Goal: Check status: Check status

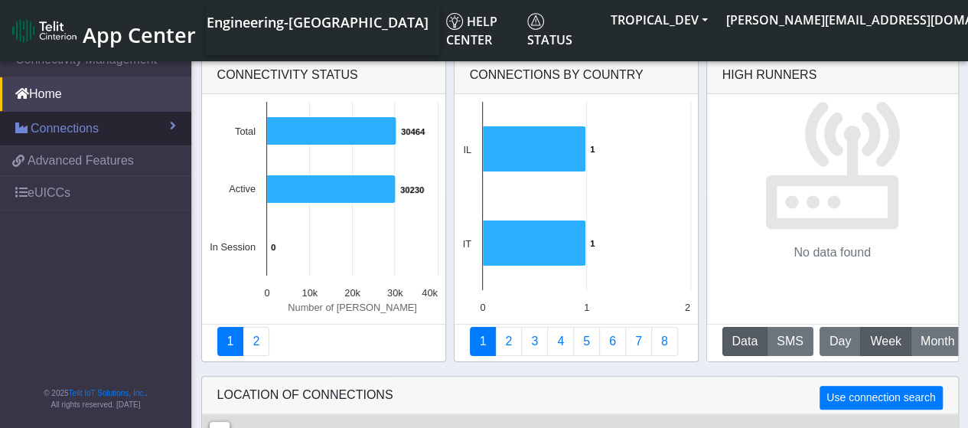
click at [107, 129] on link "Connections" at bounding box center [95, 129] width 191 height 34
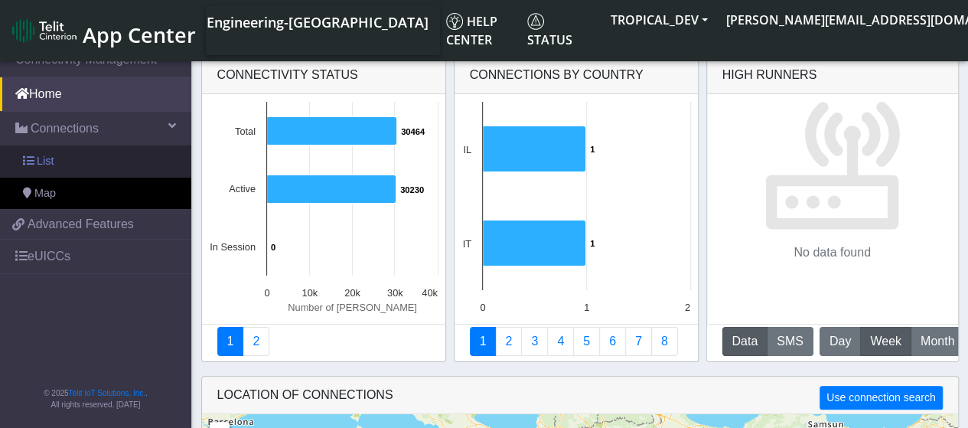
click at [103, 160] on link "List" at bounding box center [95, 161] width 191 height 32
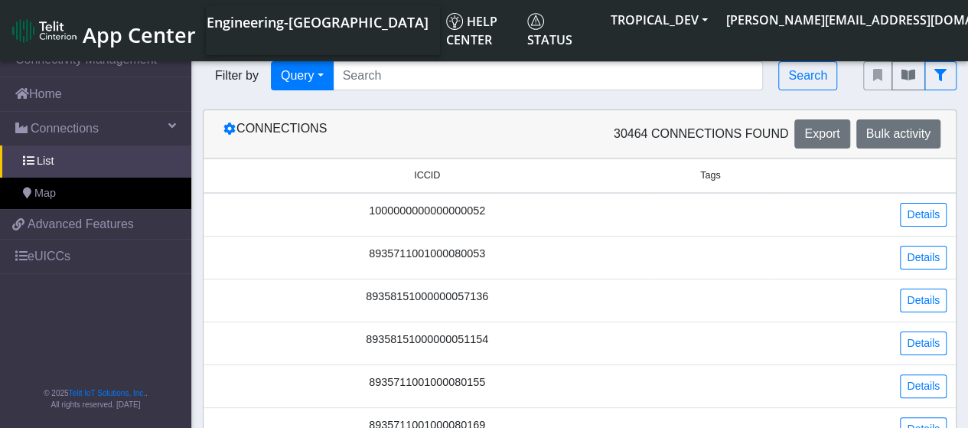
click at [580, 224] on td "1000000000000000052" at bounding box center [426, 215] width 447 height 44
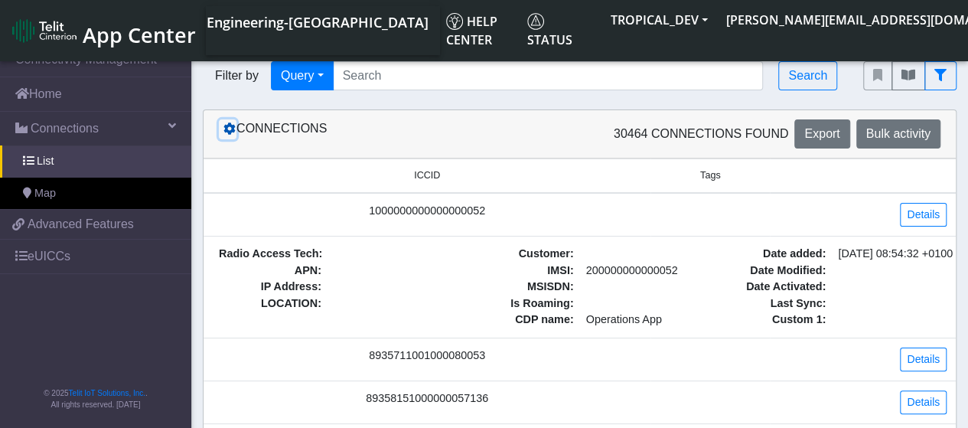
click at [224, 128] on icon at bounding box center [229, 128] width 12 height 12
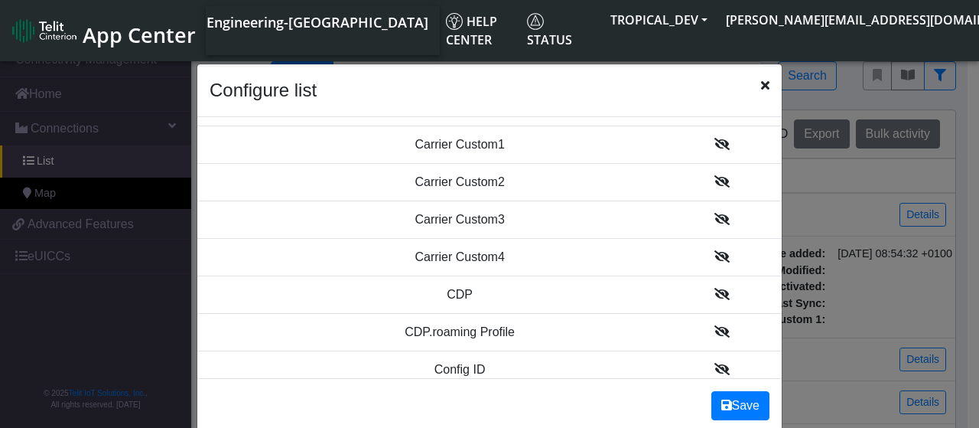
scroll to position [153, 0]
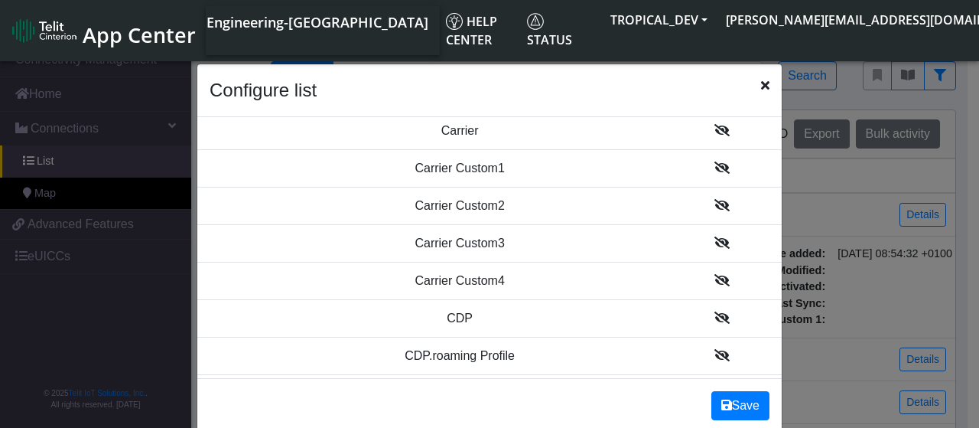
click at [715, 168] on icon at bounding box center [722, 167] width 15 height 12
click at [715, 169] on icon at bounding box center [722, 168] width 15 height 12
click at [715, 171] on icon at bounding box center [722, 168] width 15 height 12
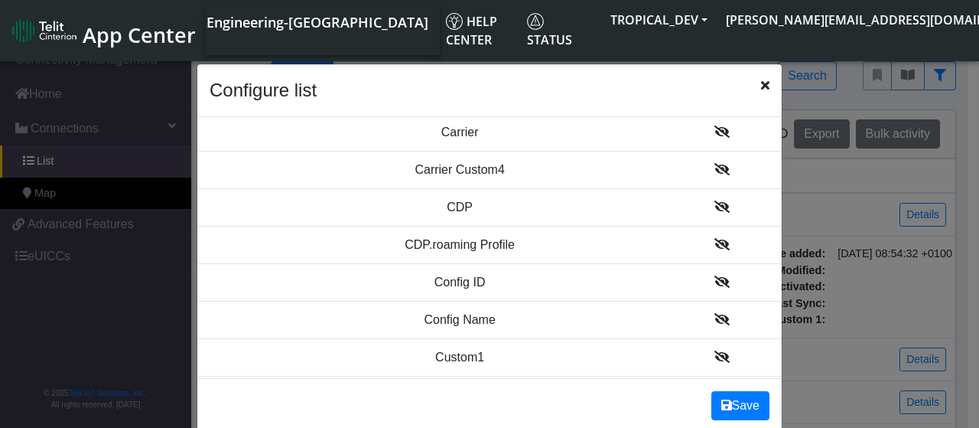
drag, startPoint x: 697, startPoint y: 169, endPoint x: 757, endPoint y: 389, distance: 228.5
click at [715, 171] on icon at bounding box center [722, 169] width 15 height 12
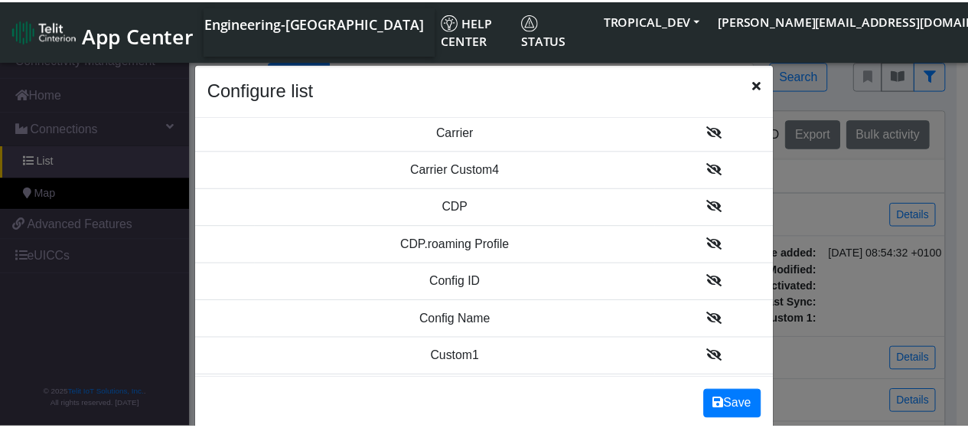
scroll to position [306, 0]
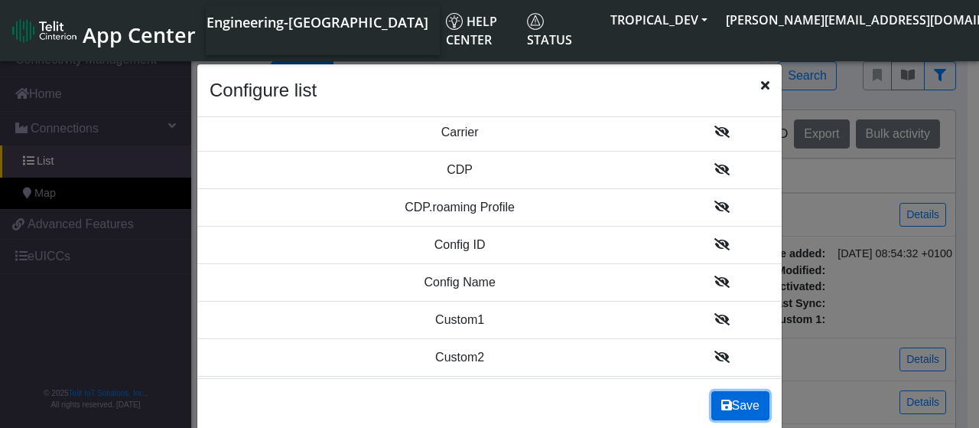
drag, startPoint x: 754, startPoint y: 409, endPoint x: 800, endPoint y: 400, distance: 47.6
click at [754, 409] on button "Save" at bounding box center [740, 405] width 58 height 29
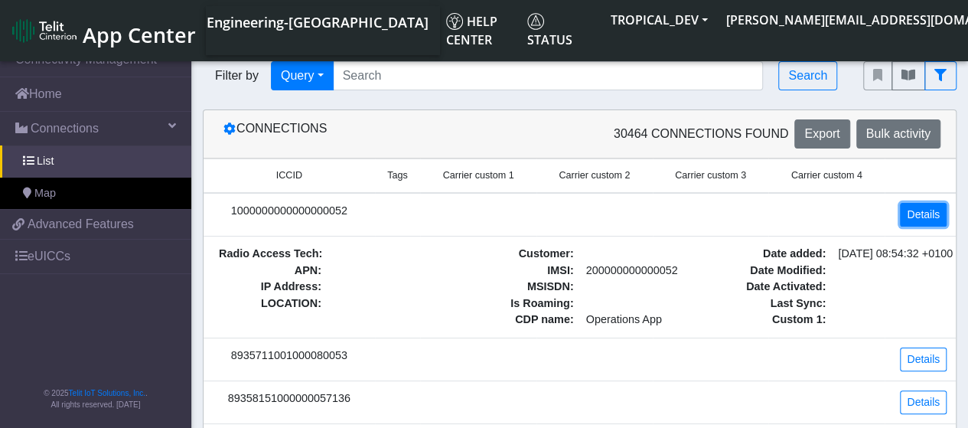
click at [921, 219] on link "Details" at bounding box center [923, 215] width 47 height 24
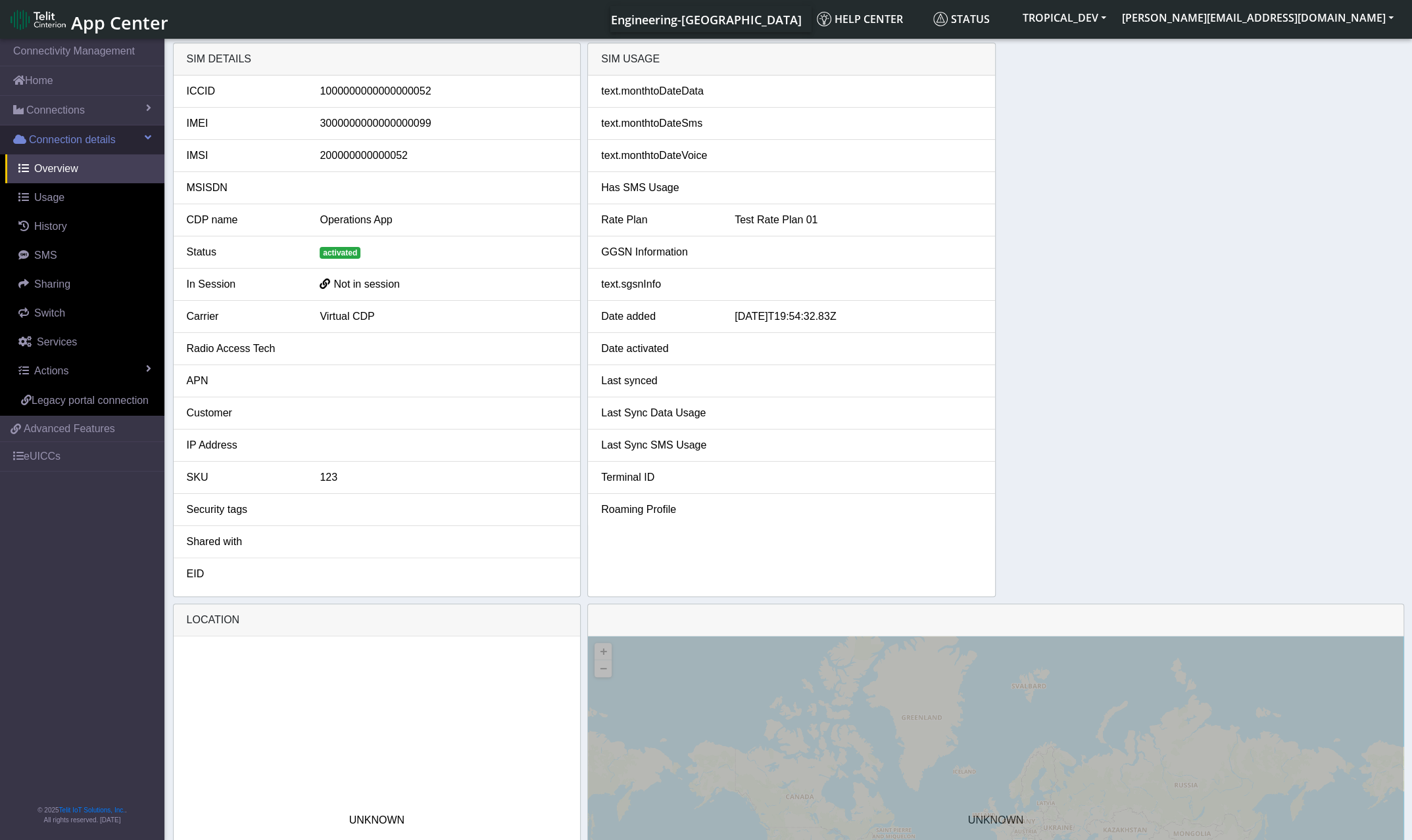
click at [75, 140] on span "Connection details" at bounding box center [72, 140] width 87 height 15
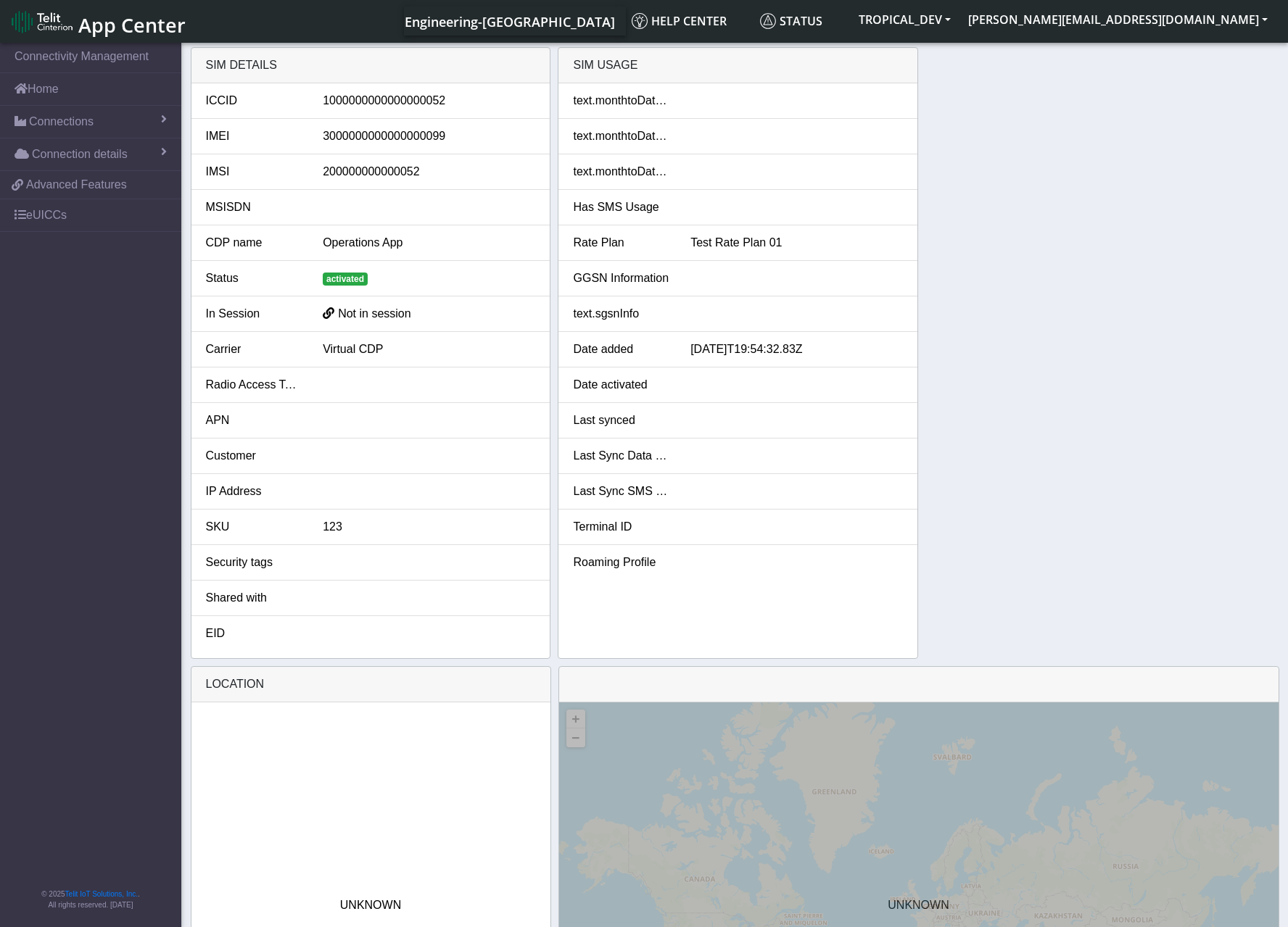
click at [927, 405] on div "SIM details ICCID 1000000000000000052 IMEI 3000000000000000099 IMSI 20000000000…" at bounding box center [735, 354] width 1088 height 612
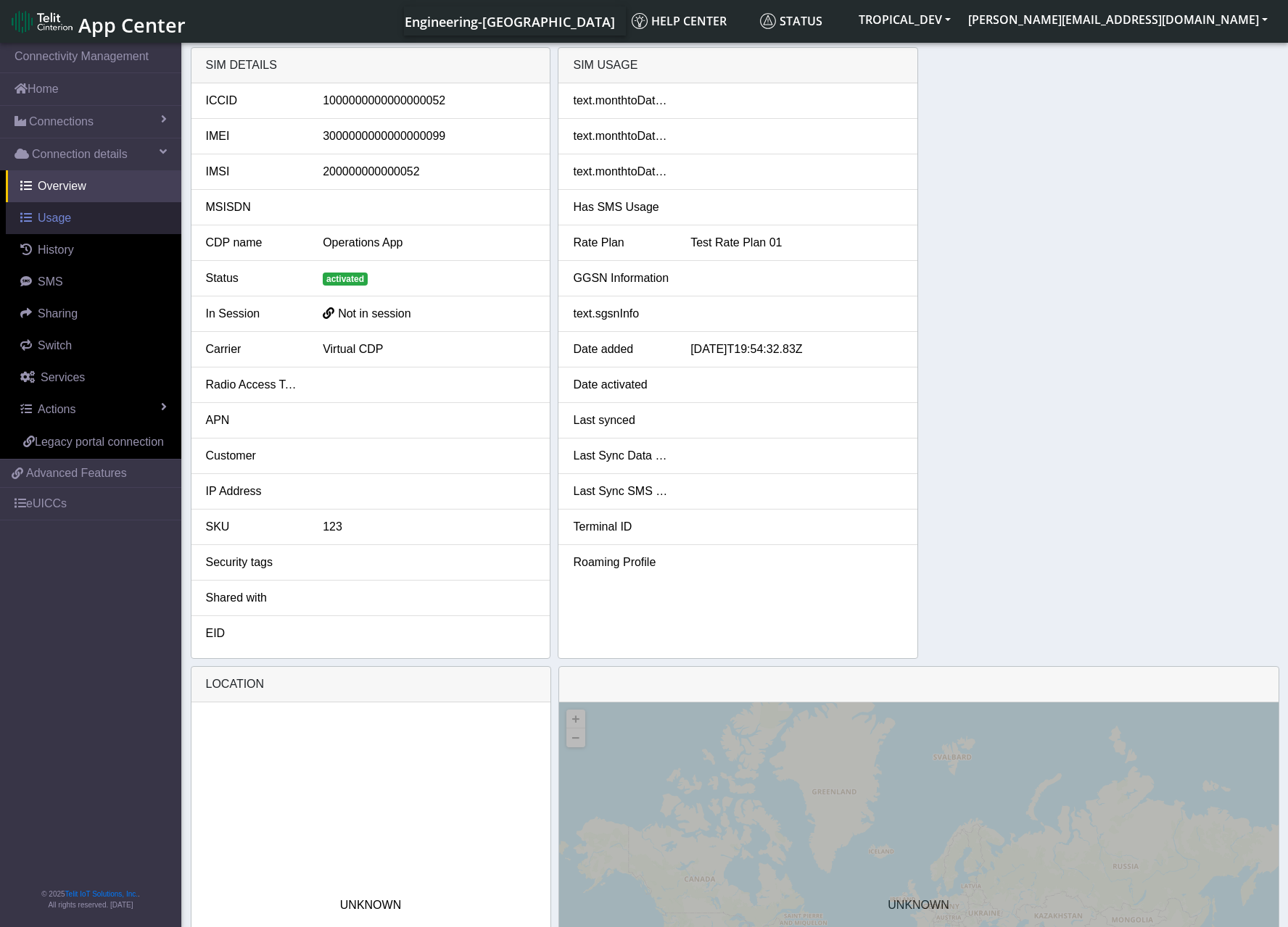
click at [137, 224] on link "Usage" at bounding box center [93, 218] width 175 height 32
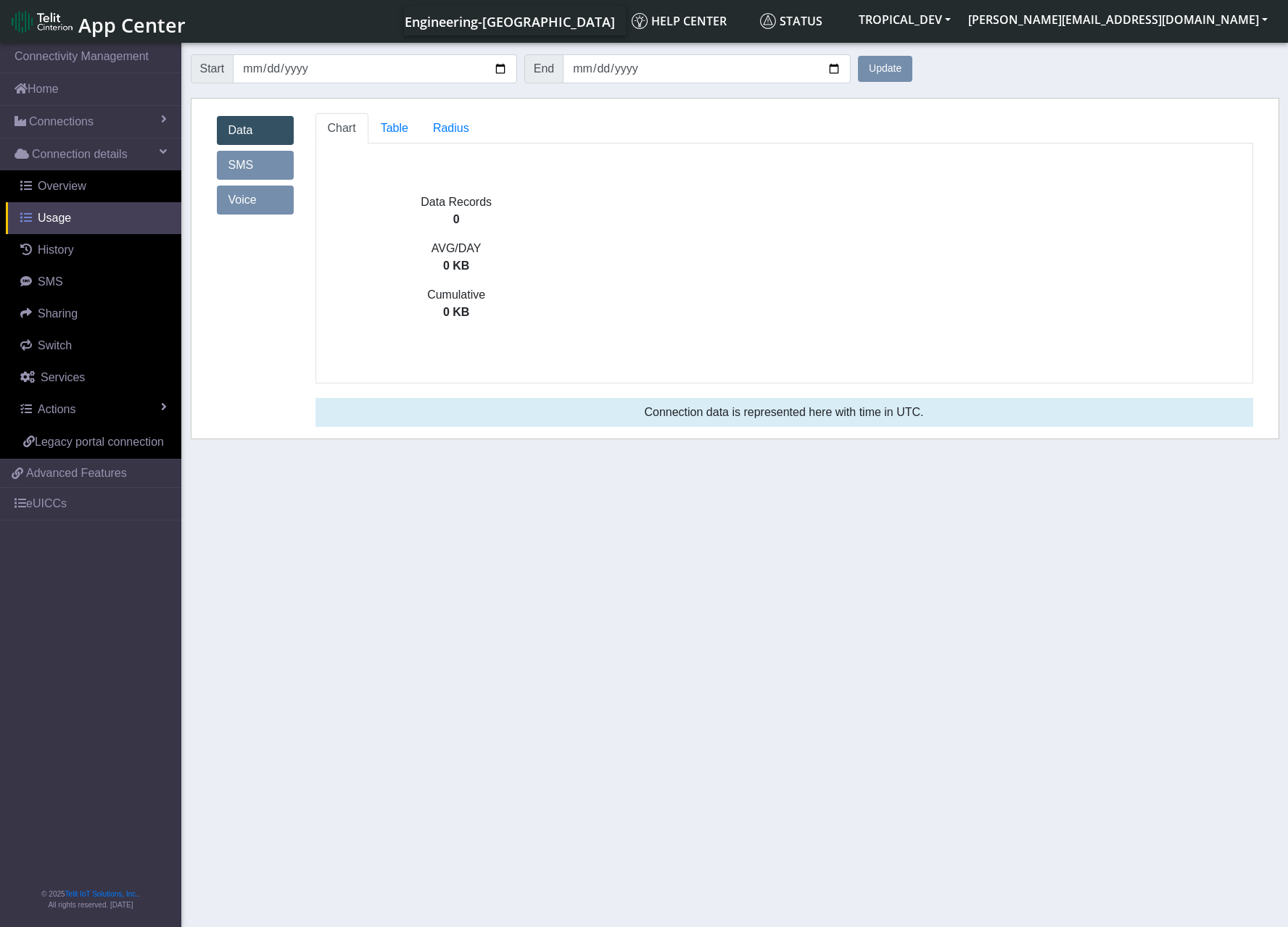
click at [140, 215] on link "Usage" at bounding box center [93, 218] width 175 height 32
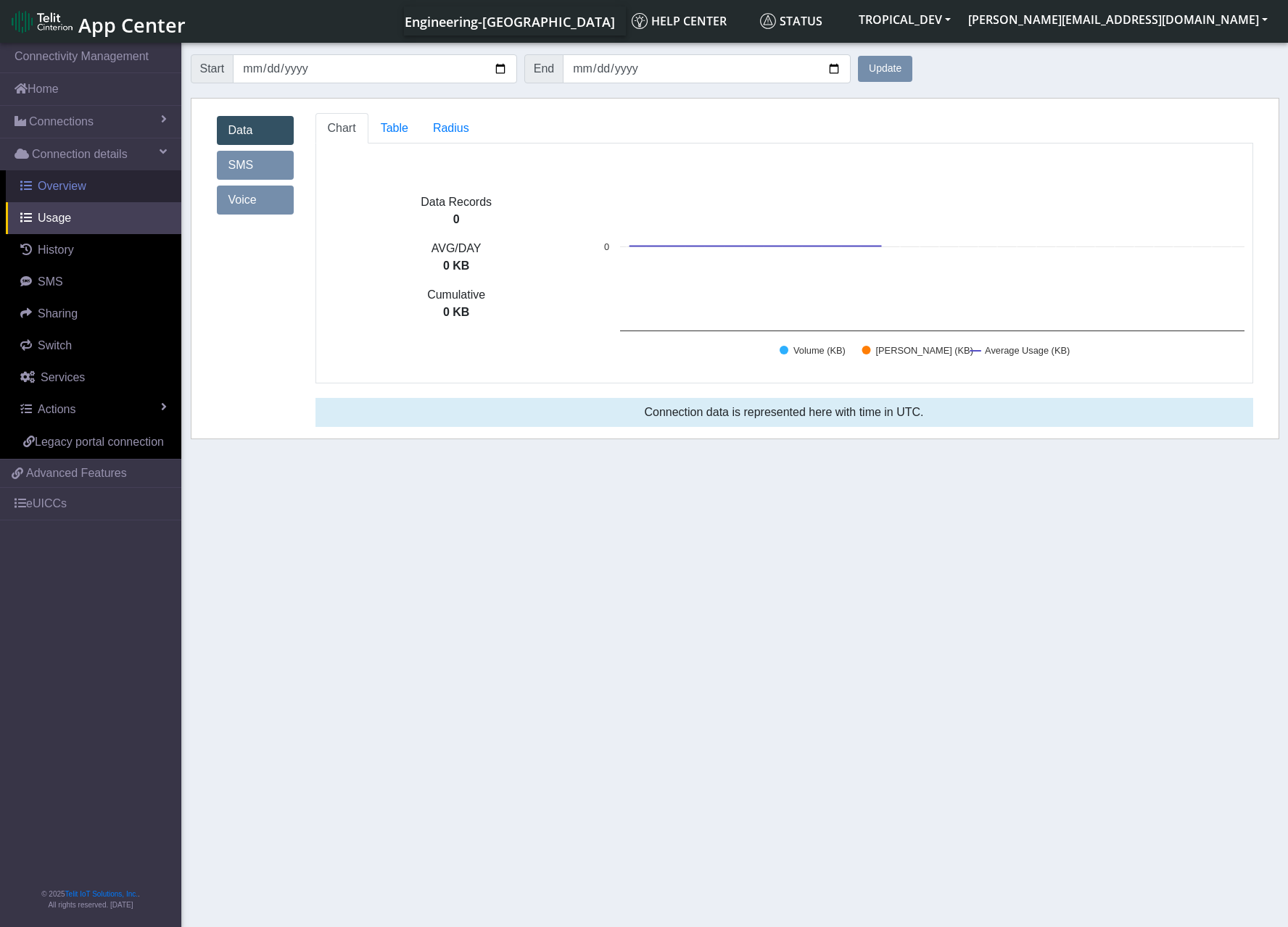
click at [116, 177] on link "Overview" at bounding box center [93, 187] width 175 height 32
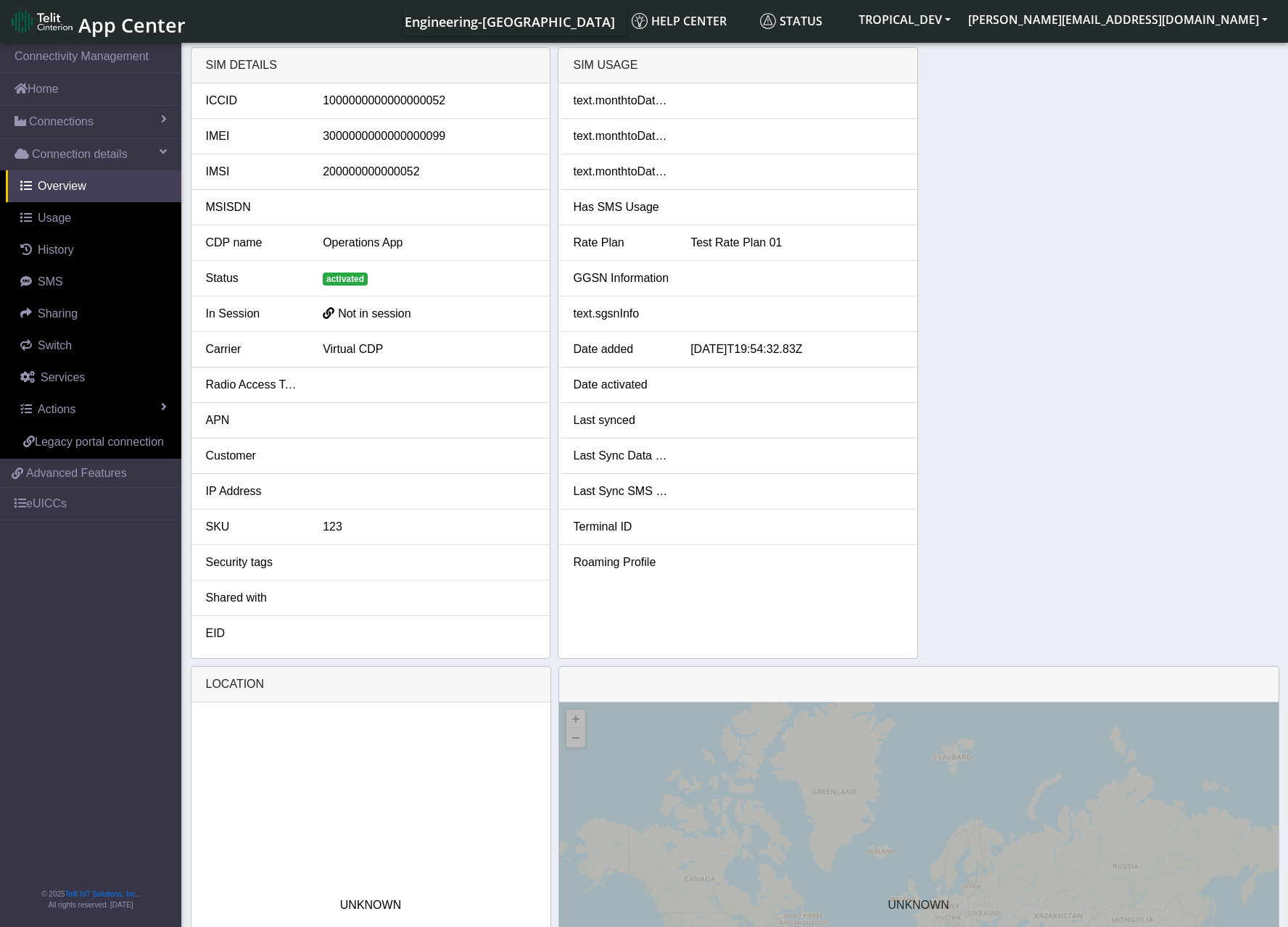
click at [76, 890] on link "Telit IoT Solutions, Inc." at bounding box center [101, 894] width 73 height 8
